Goal: Information Seeking & Learning: Learn about a topic

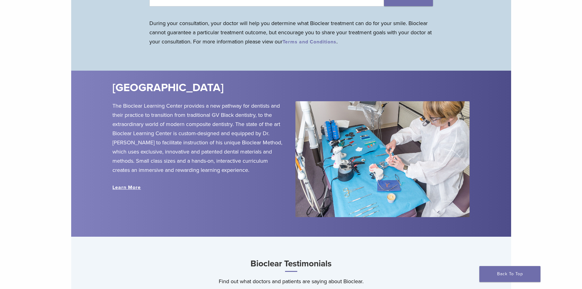
scroll to position [733, 0]
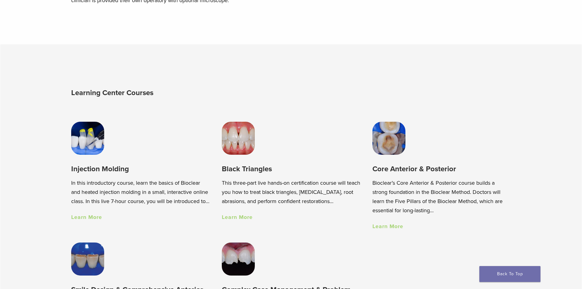
scroll to position [428, 0]
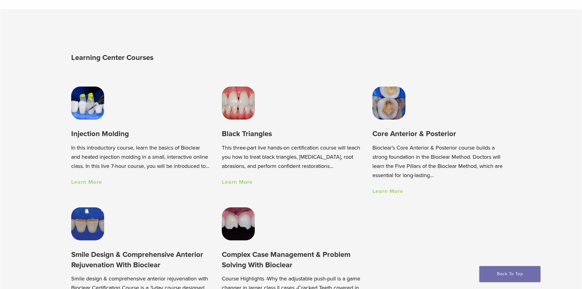
click at [244, 184] on link "Learn More" at bounding box center [237, 181] width 31 height 7
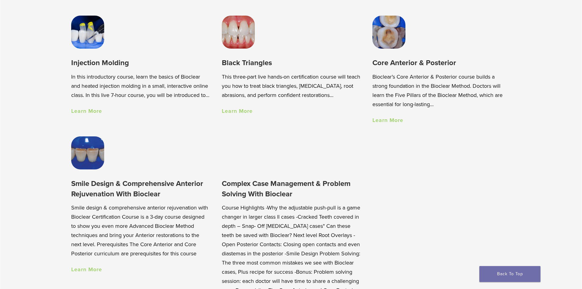
scroll to position [550, 0]
